Goal: Information Seeking & Learning: Learn about a topic

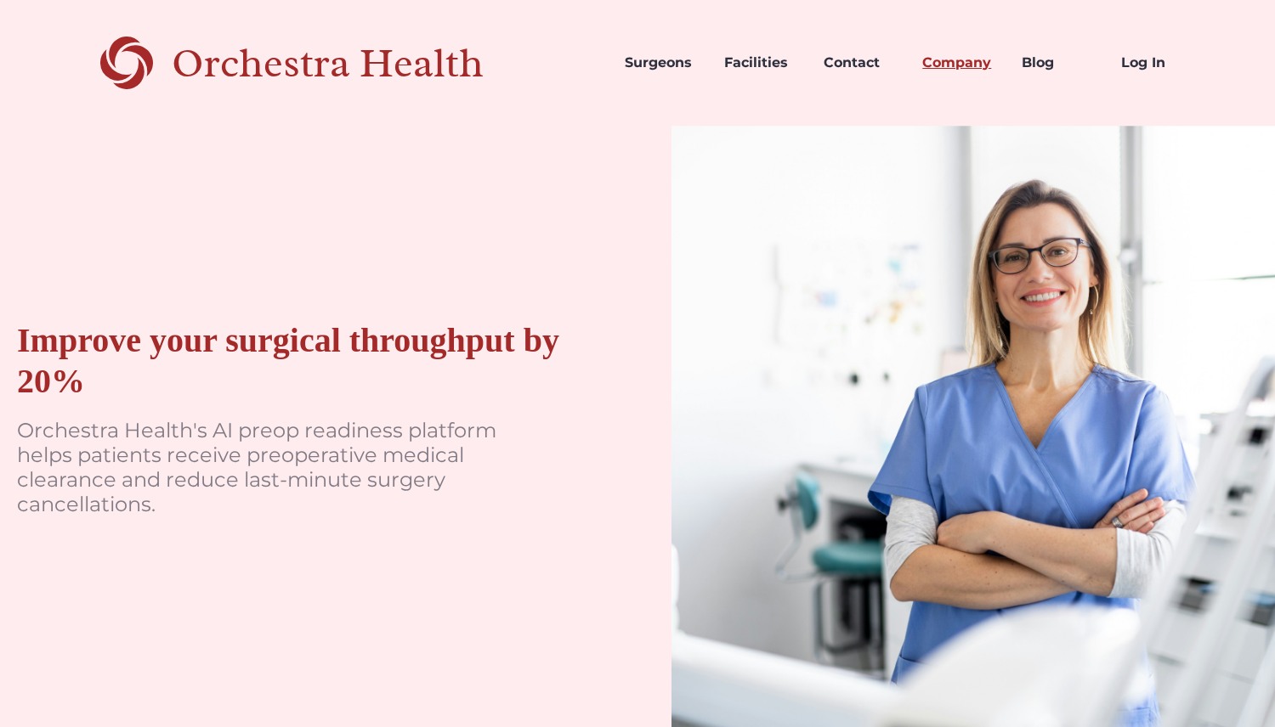
click at [945, 69] on link "Company" at bounding box center [957, 63] width 99 height 58
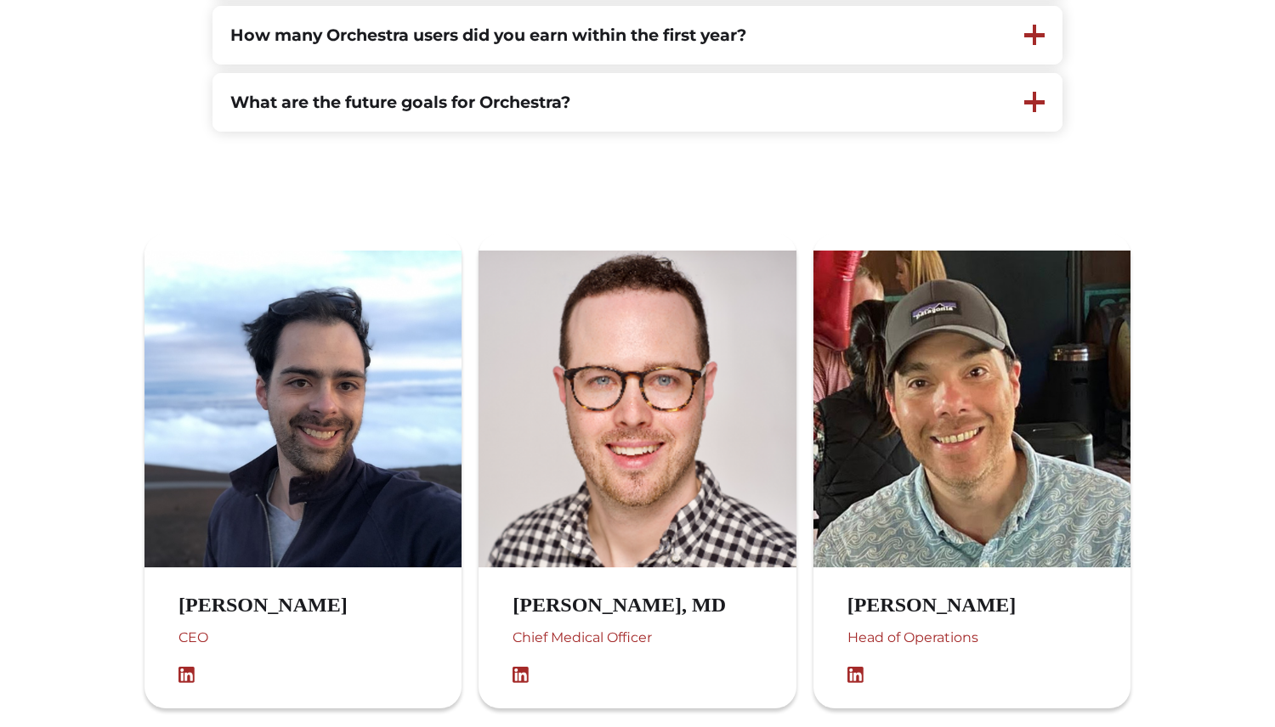
scroll to position [596, 0]
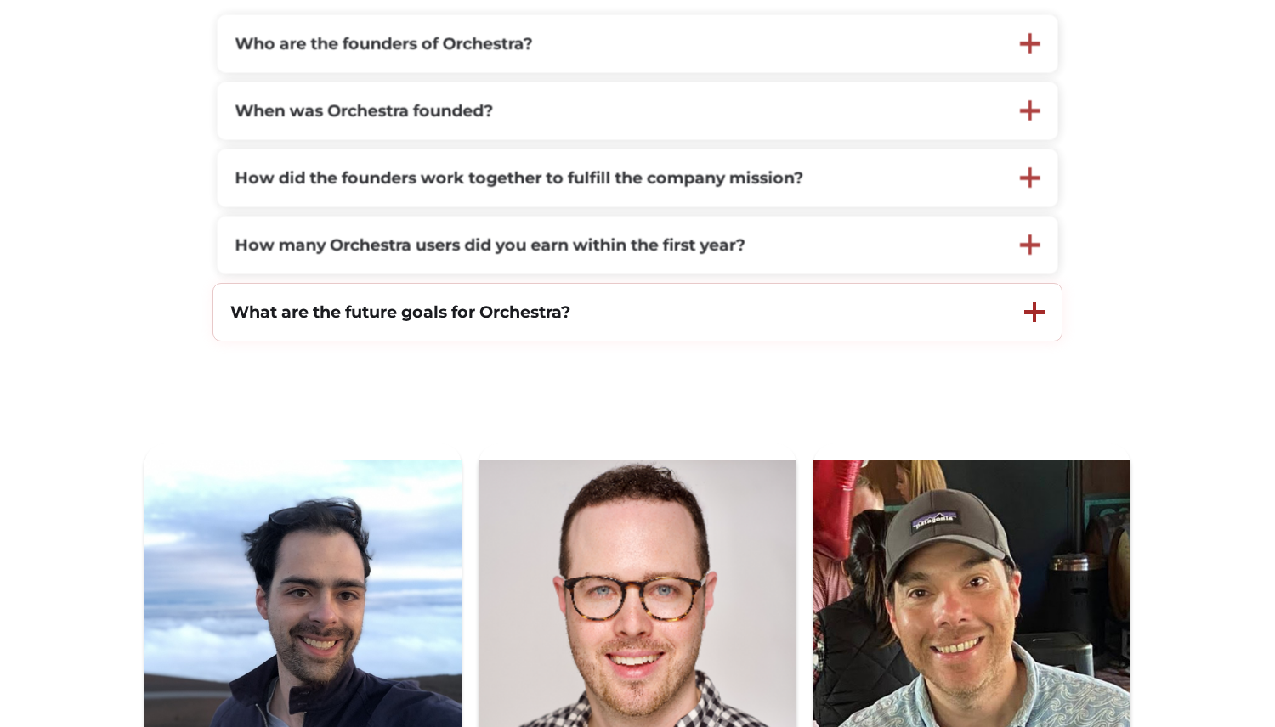
click at [673, 316] on div "What are the future goals for Orchestra?" at bounding box center [610, 312] width 794 height 57
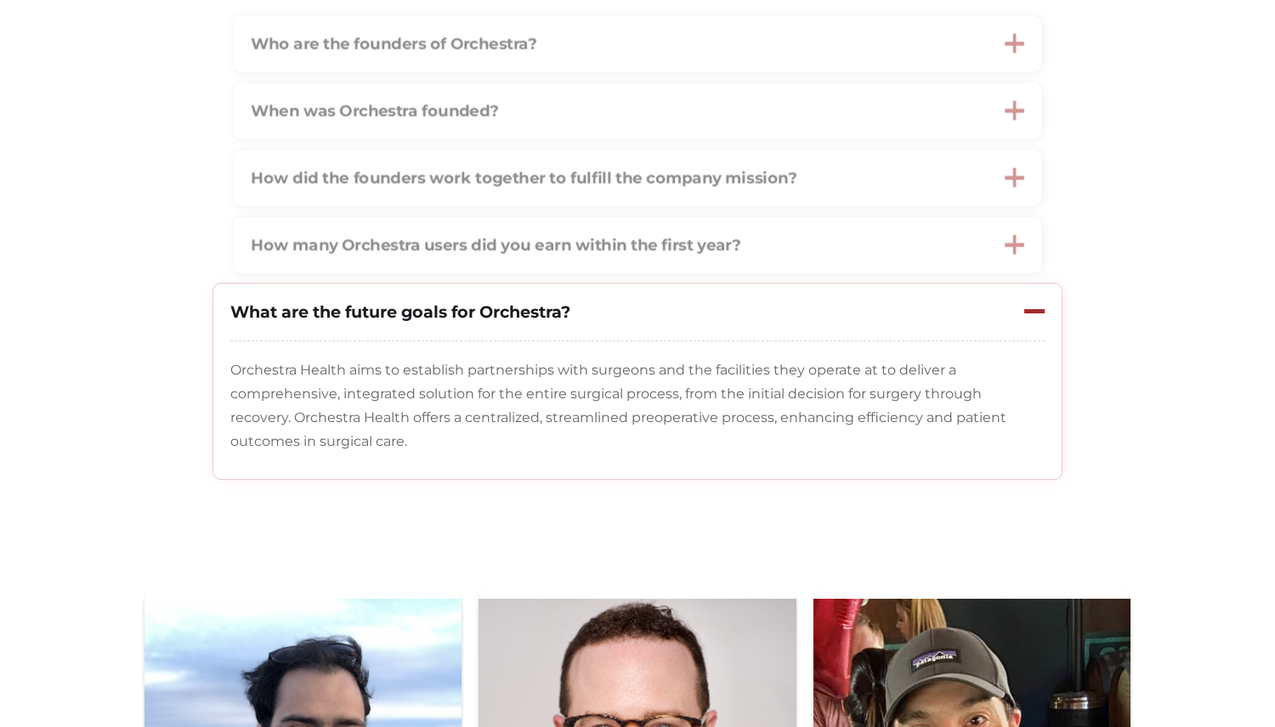
click at [673, 316] on div "What are the future goals for Orchestra?" at bounding box center [610, 312] width 794 height 57
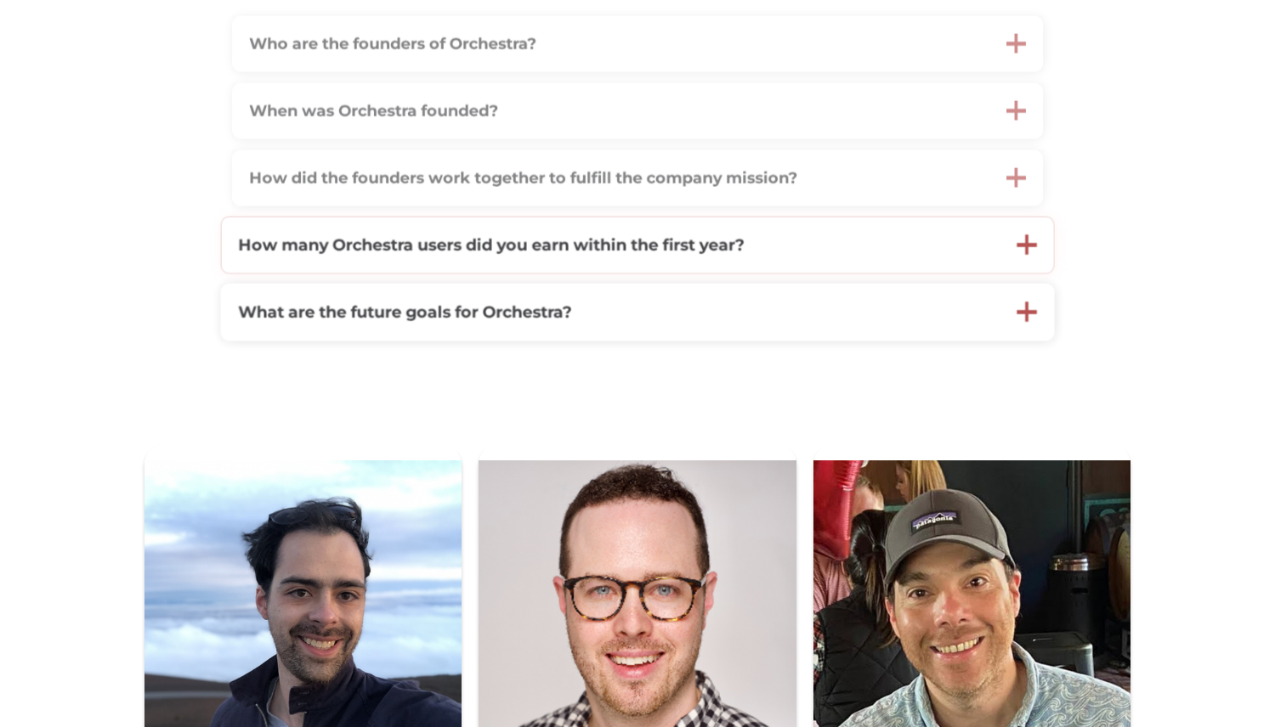
click at [645, 268] on div "How many Orchestra users did you earn within the first year?" at bounding box center [611, 245] width 778 height 56
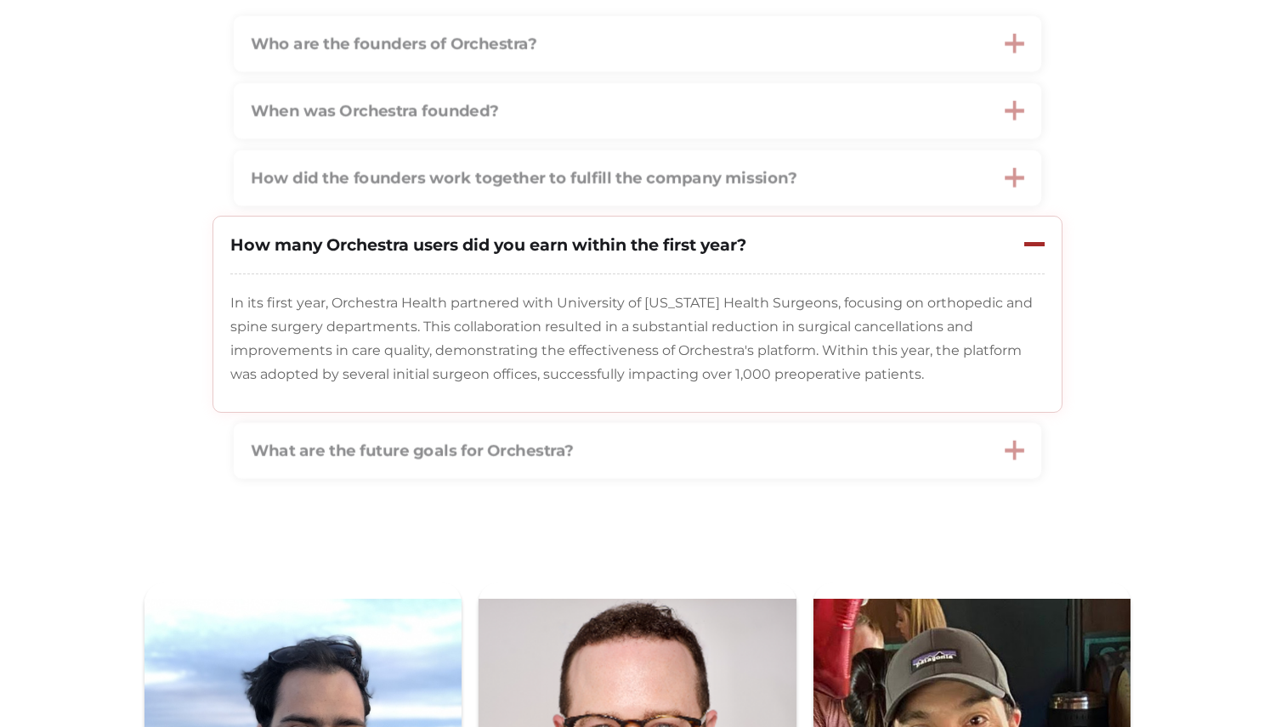
click at [645, 268] on div "How many Orchestra users did you earn within the first year?" at bounding box center [610, 245] width 794 height 57
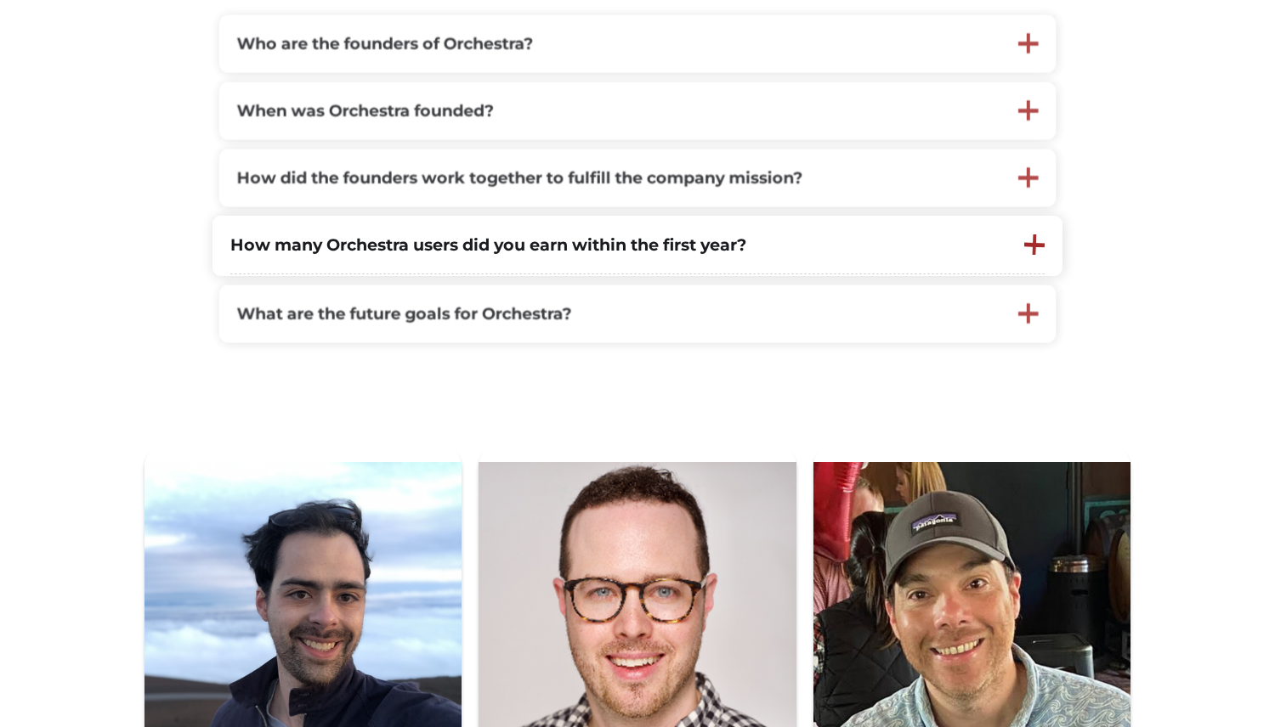
click at [645, 210] on div "Who are the founders of Orchestra? Orchestra Health was co-founded by [PERSON_N…" at bounding box center [637, 178] width 850 height 328
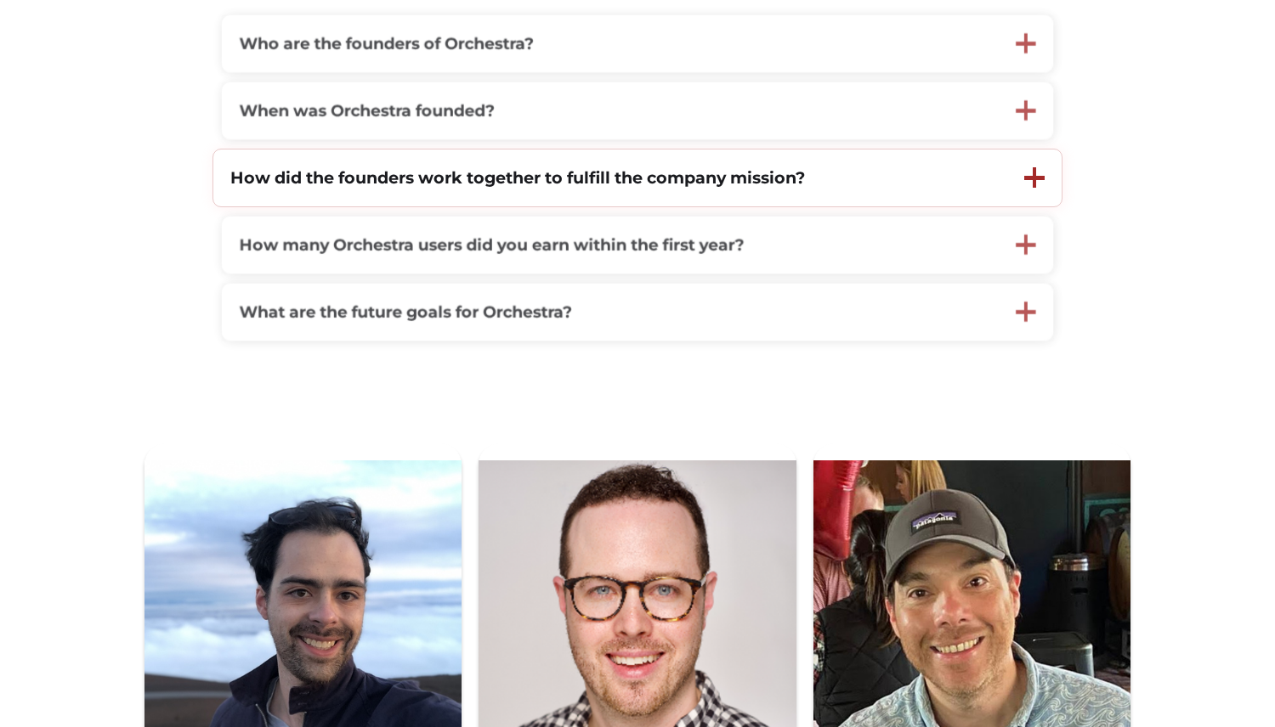
click at [645, 187] on strong "How did the founders work together to fulfill the company mission?" at bounding box center [517, 177] width 574 height 20
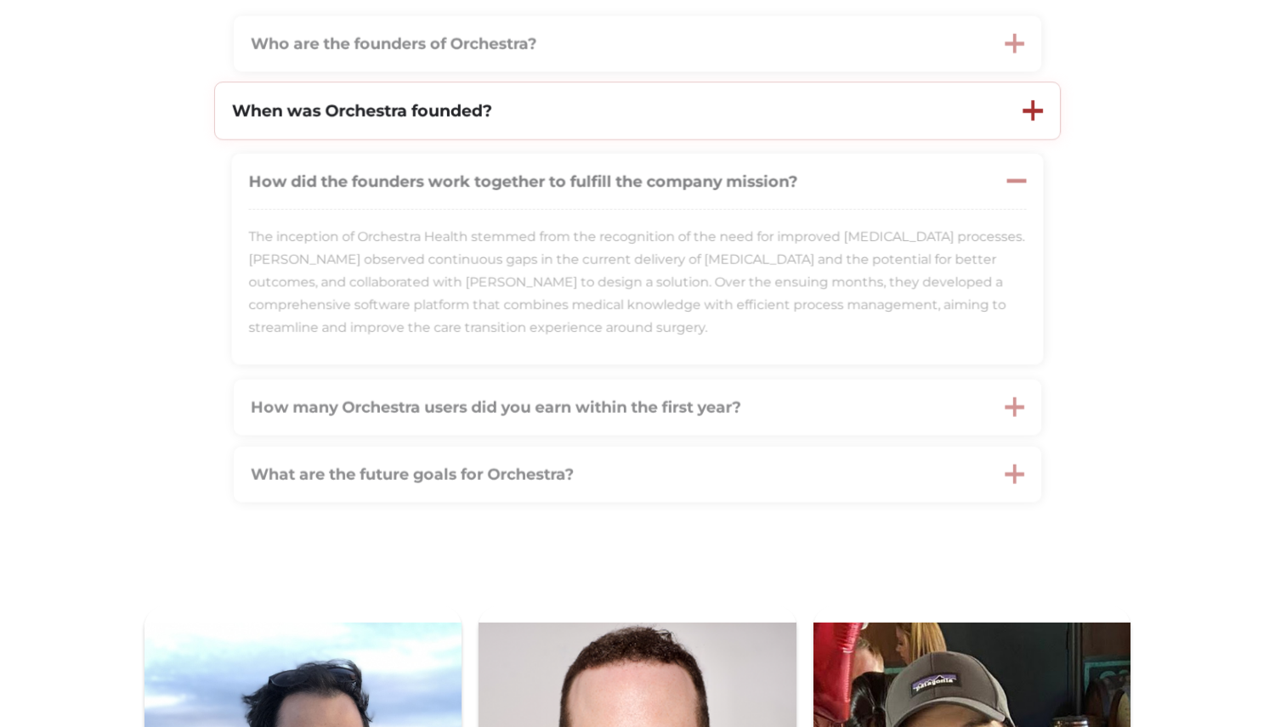
click at [619, 122] on div "When was Orchestra founded?" at bounding box center [610, 110] width 790 height 57
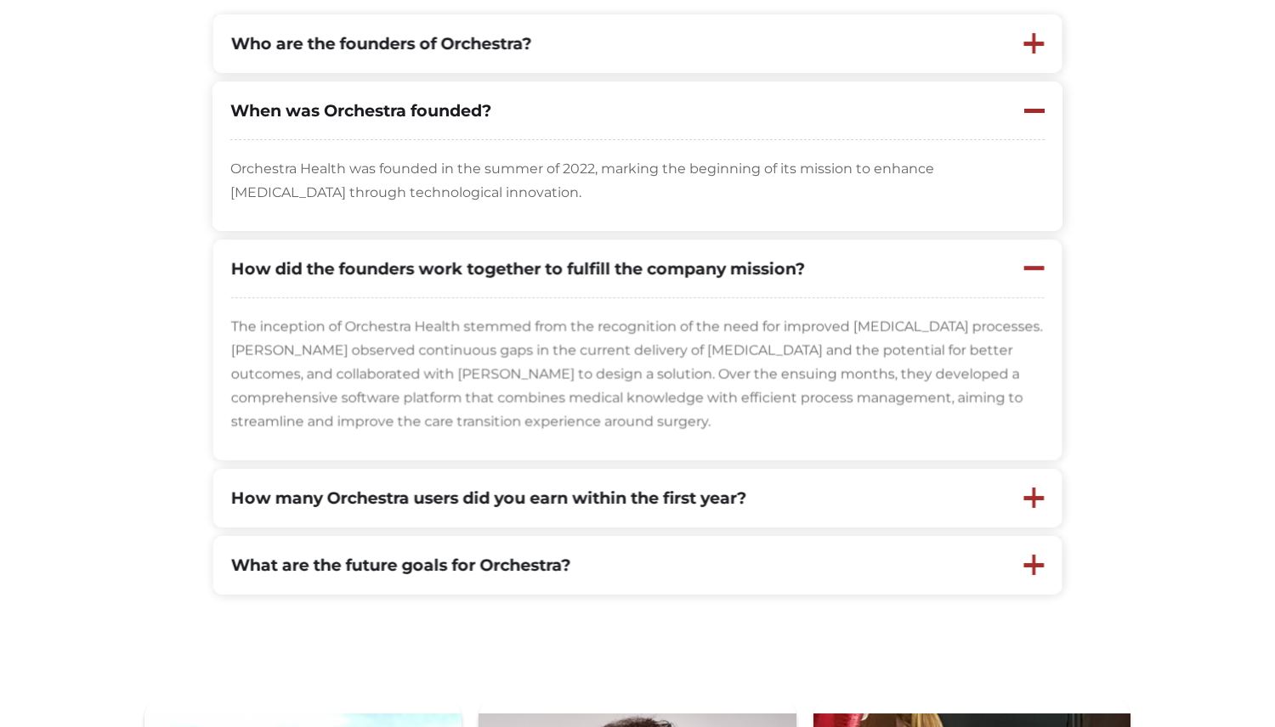
click at [621, 79] on div "Who are the founders of Orchestra? Orchestra Health was co-founded by [PERSON_N…" at bounding box center [637, 304] width 850 height 580
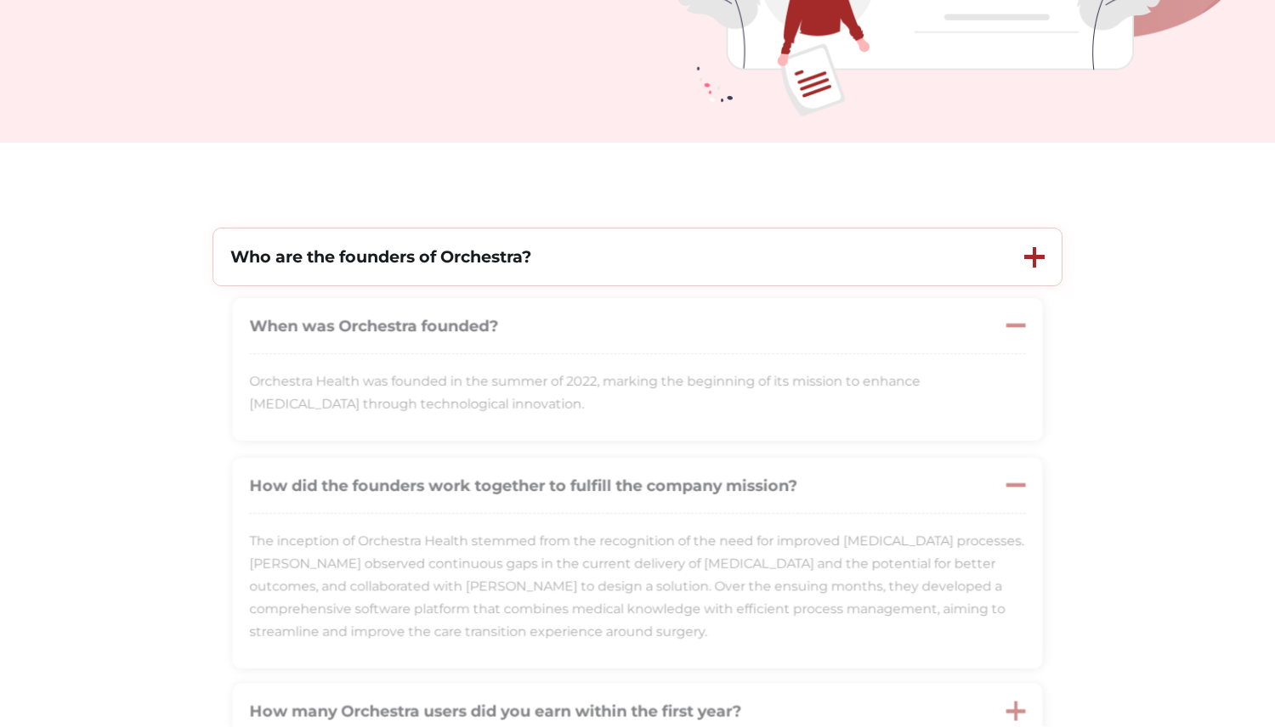
click at [586, 262] on div "Who are the founders of Orchestra?" at bounding box center [610, 257] width 794 height 57
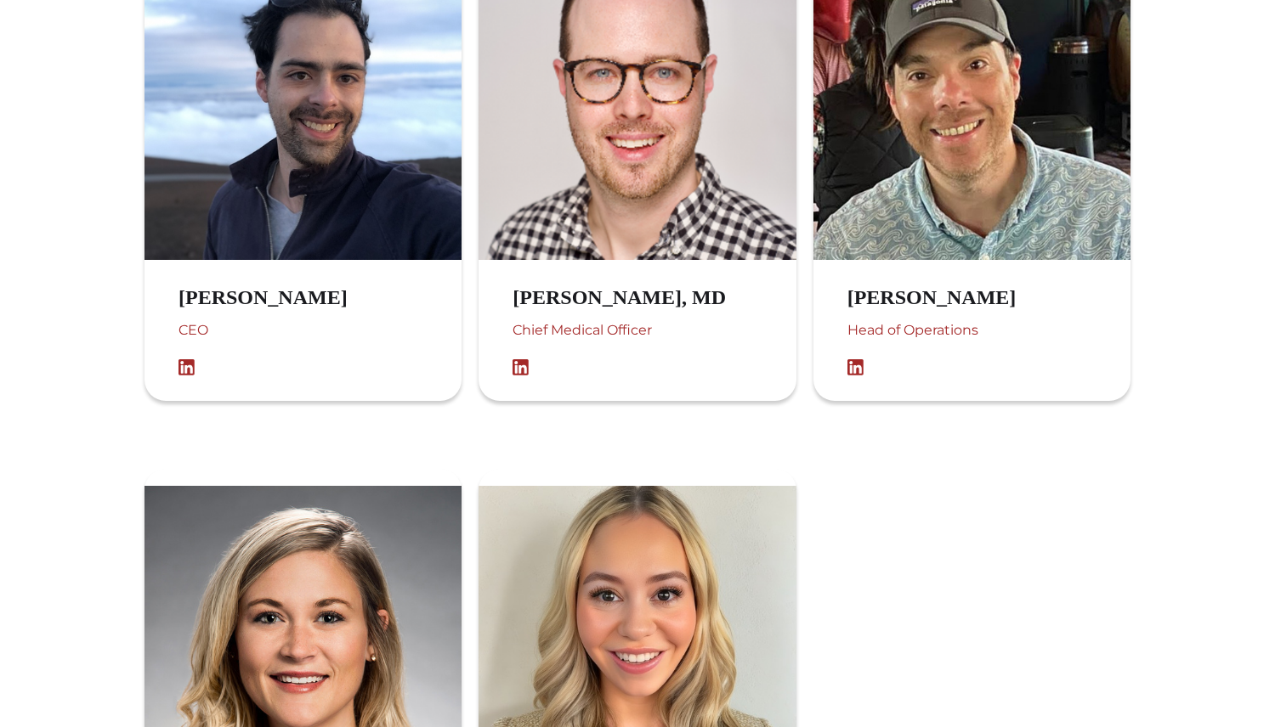
scroll to position [1502, 0]
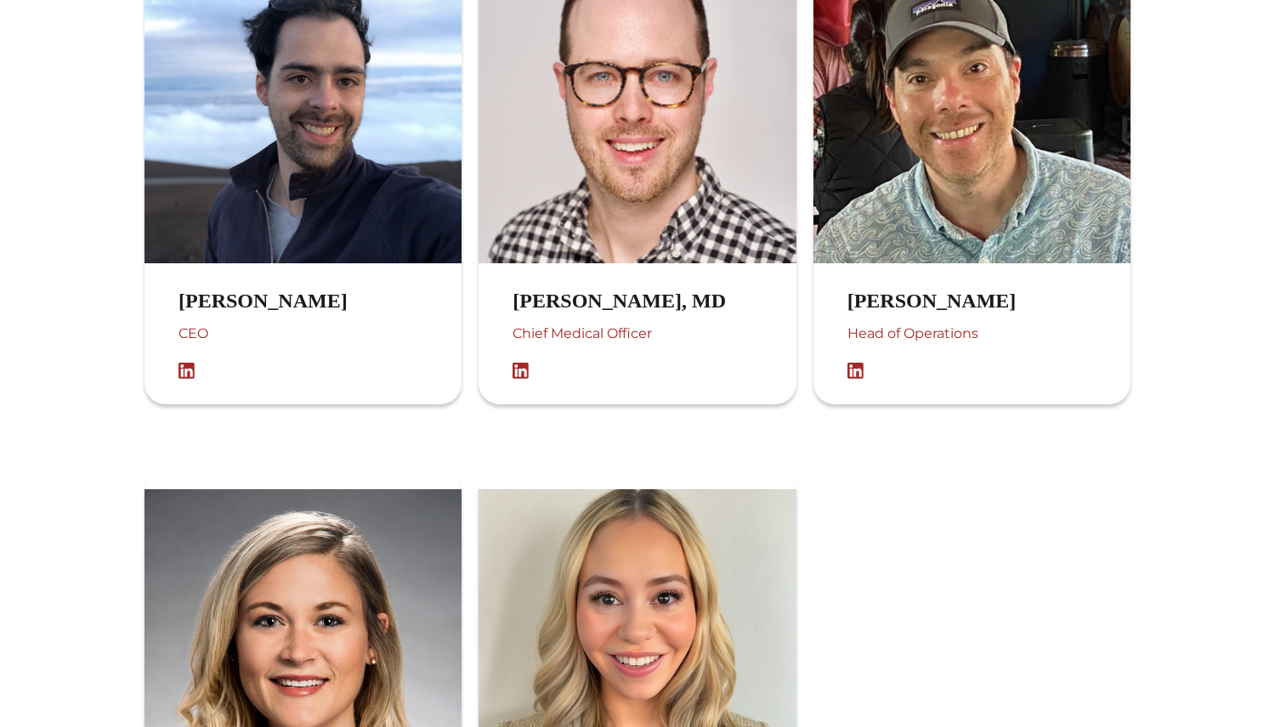
drag, startPoint x: 164, startPoint y: 290, endPoint x: 407, endPoint y: 294, distance: 243.1
click at [390, 294] on div "[PERSON_NAME] CEO" at bounding box center [267, 333] width 246 height 107
copy h3 "[PERSON_NAME]"
